Goal: Register for event/course

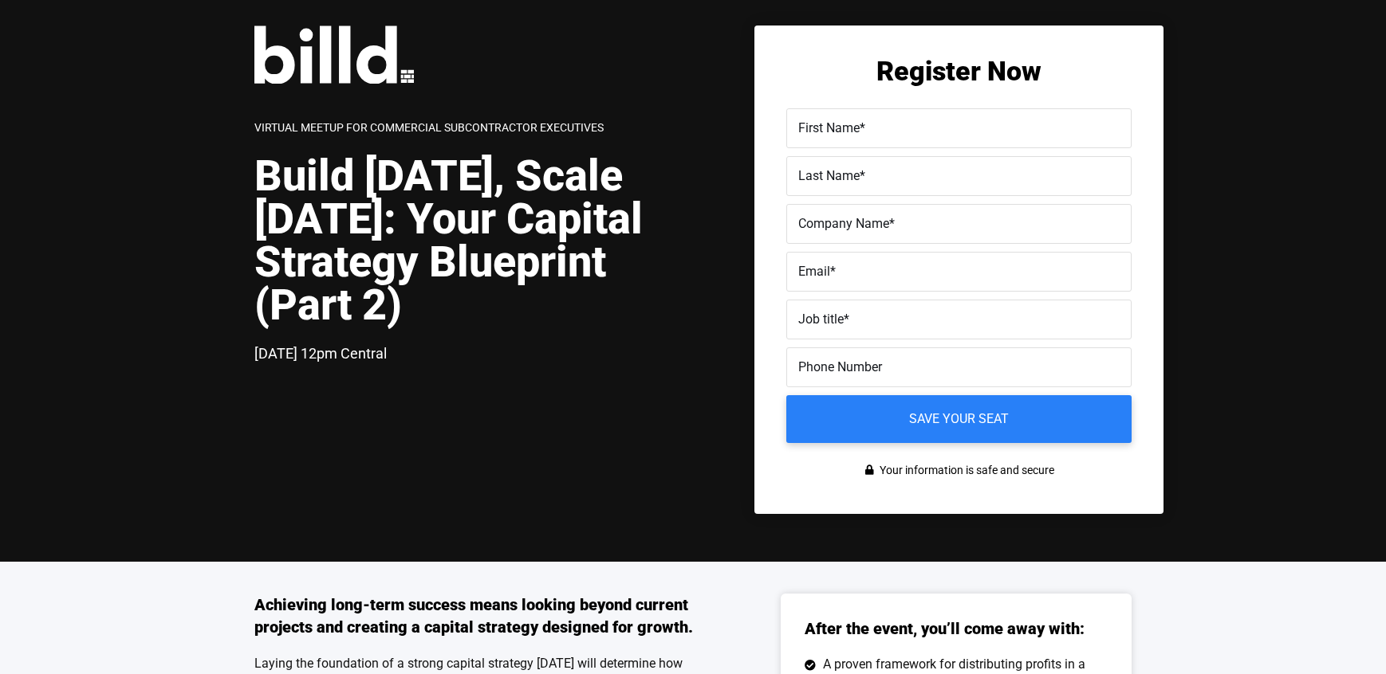
scroll to position [26, 0]
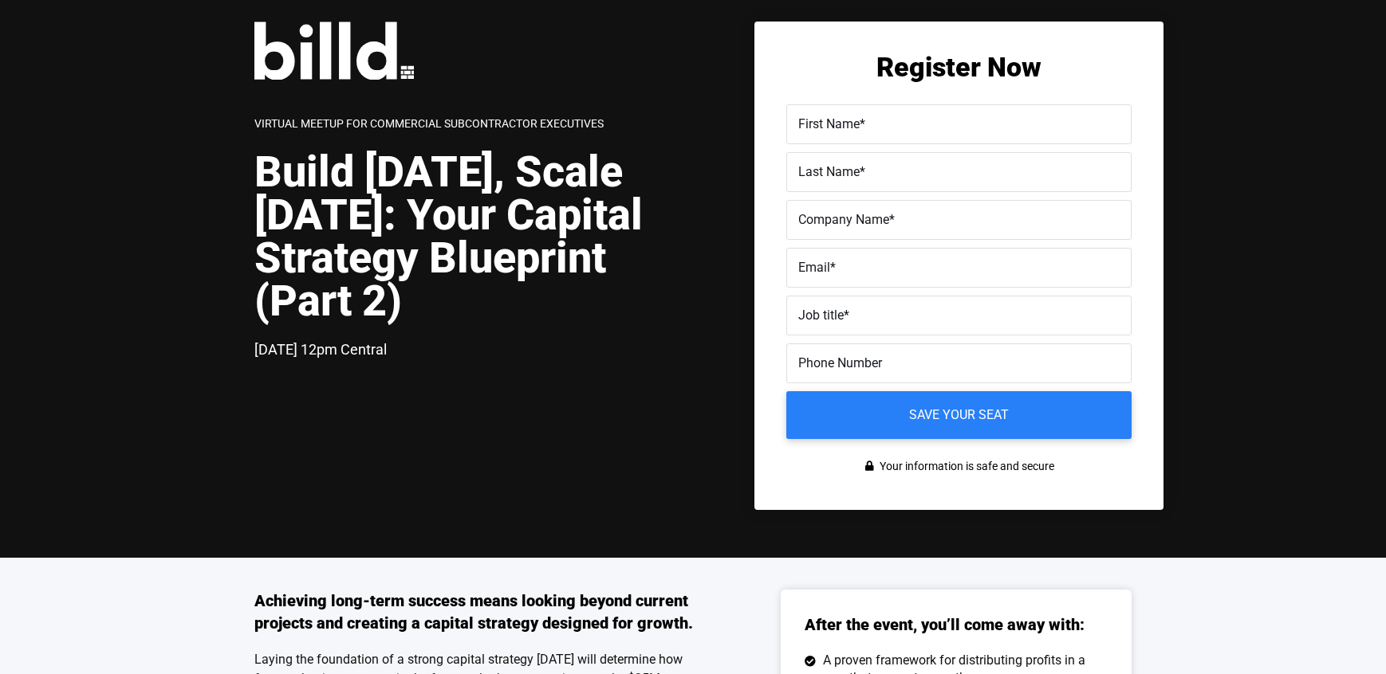
click at [824, 126] on span "First Name" at bounding box center [828, 123] width 61 height 15
click at [824, 126] on input "First Name *" at bounding box center [958, 124] width 345 height 40
type input "[PERSON_NAME]"
type input "Billd"
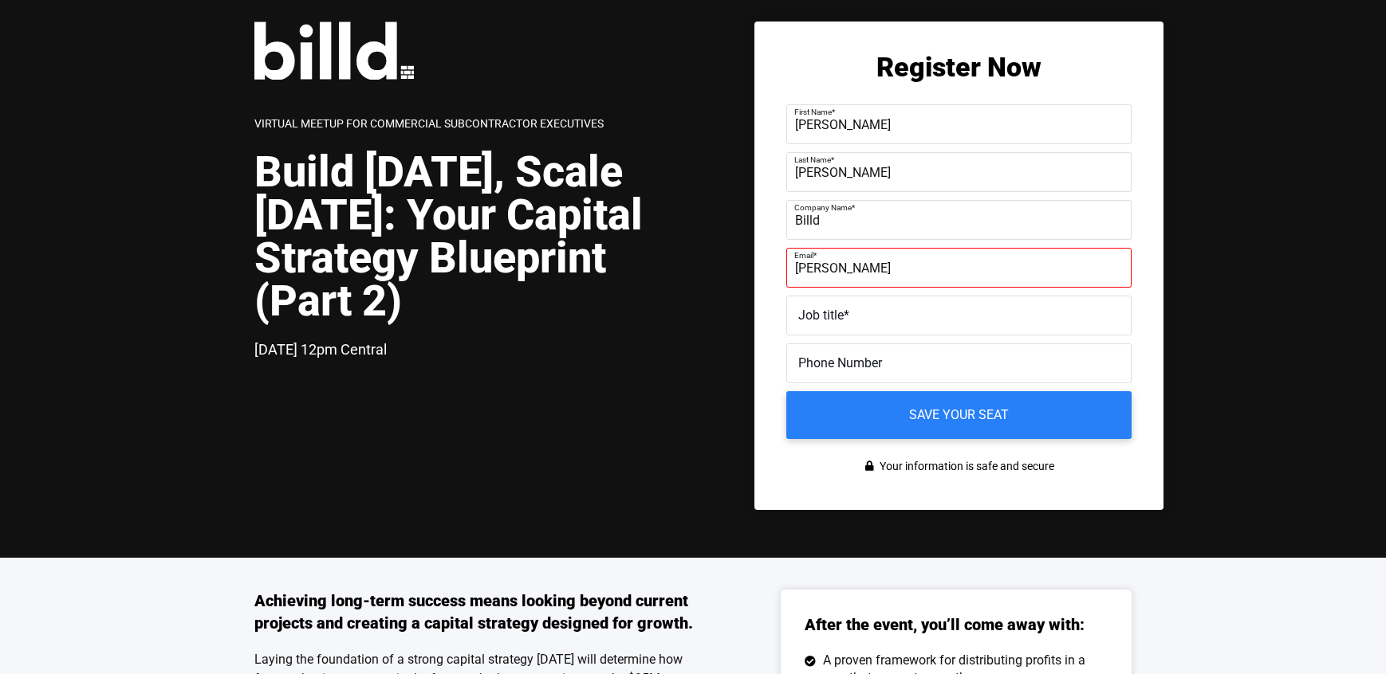
type input "[PERSON_NAME][EMAIL_ADDRESS][DOMAIN_NAME]"
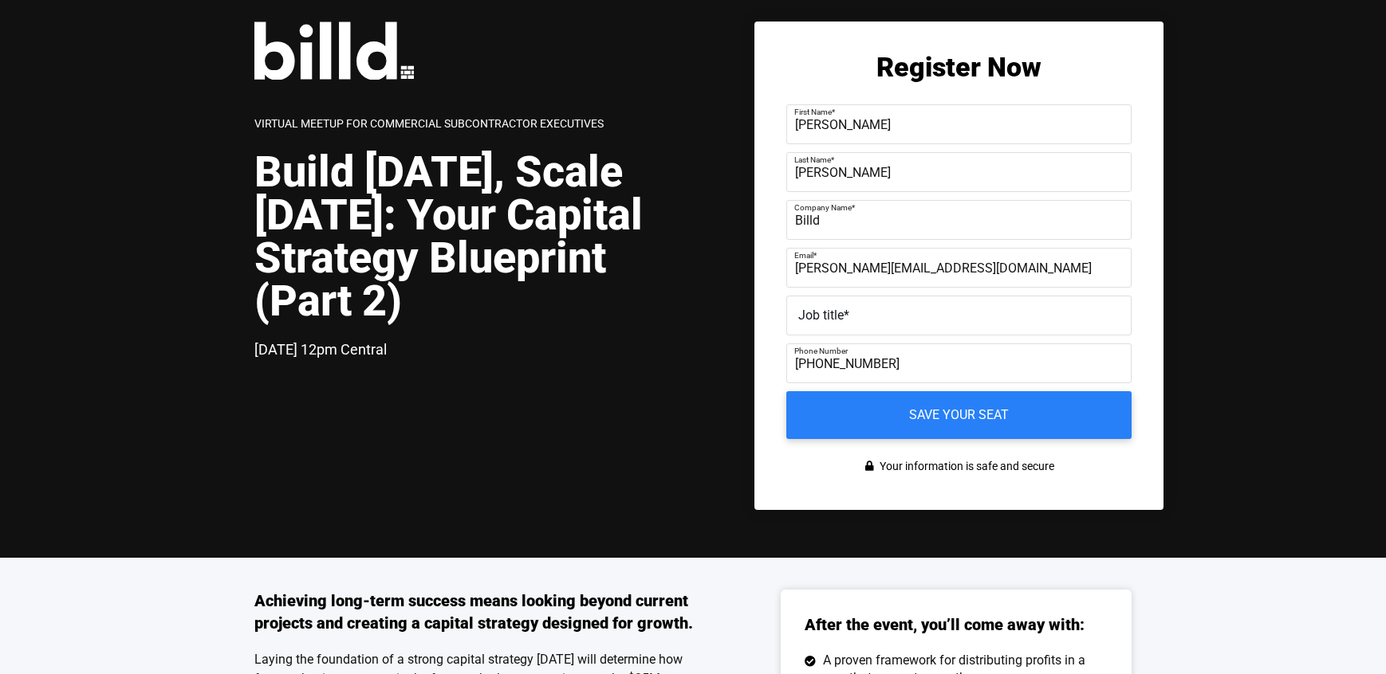
drag, startPoint x: 905, startPoint y: 375, endPoint x: 789, endPoint y: 360, distance: 116.6
click at [789, 360] on input "[PHONE_NUMBER]" at bounding box center [958, 364] width 345 height 40
type input "[PHONE_NUMBER]"
click at [808, 320] on span "Job title" at bounding box center [820, 315] width 45 height 15
click at [808, 320] on input "Job title *" at bounding box center [958, 316] width 345 height 40
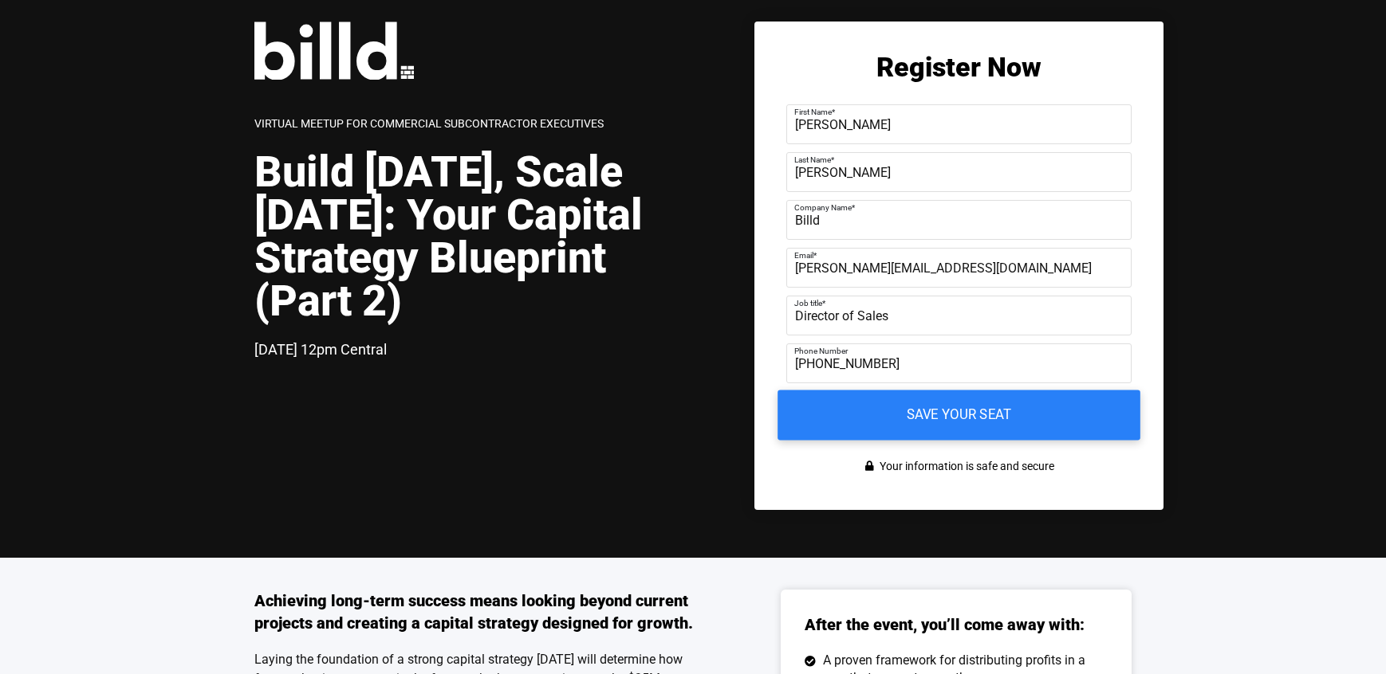
type input "Director of Sales"
click at [916, 422] on input "Save your seat" at bounding box center [958, 416] width 363 height 50
